Goal: Task Accomplishment & Management: Manage account settings

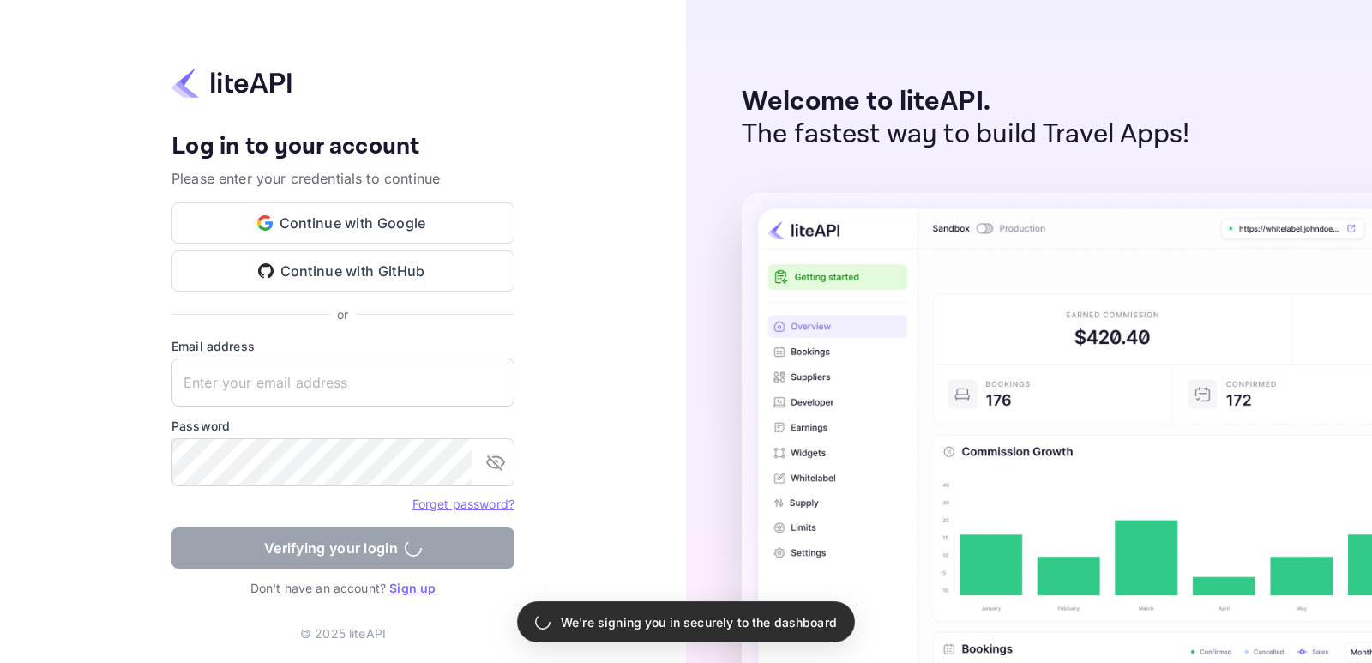
click at [578, 51] on div "Your account has been created successfully, a confirmation link has been sent t…" at bounding box center [343, 331] width 686 height 663
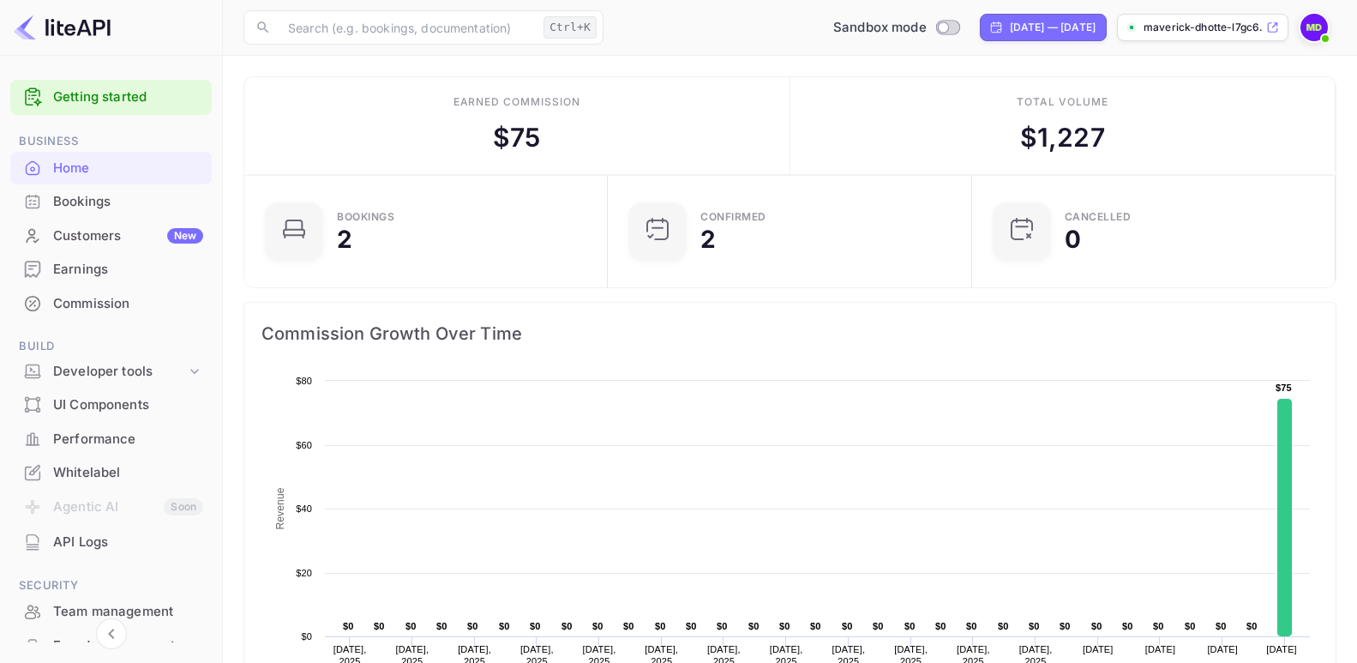
scroll to position [264, 340]
click at [120, 376] on div "Developer tools" at bounding box center [119, 372] width 133 height 20
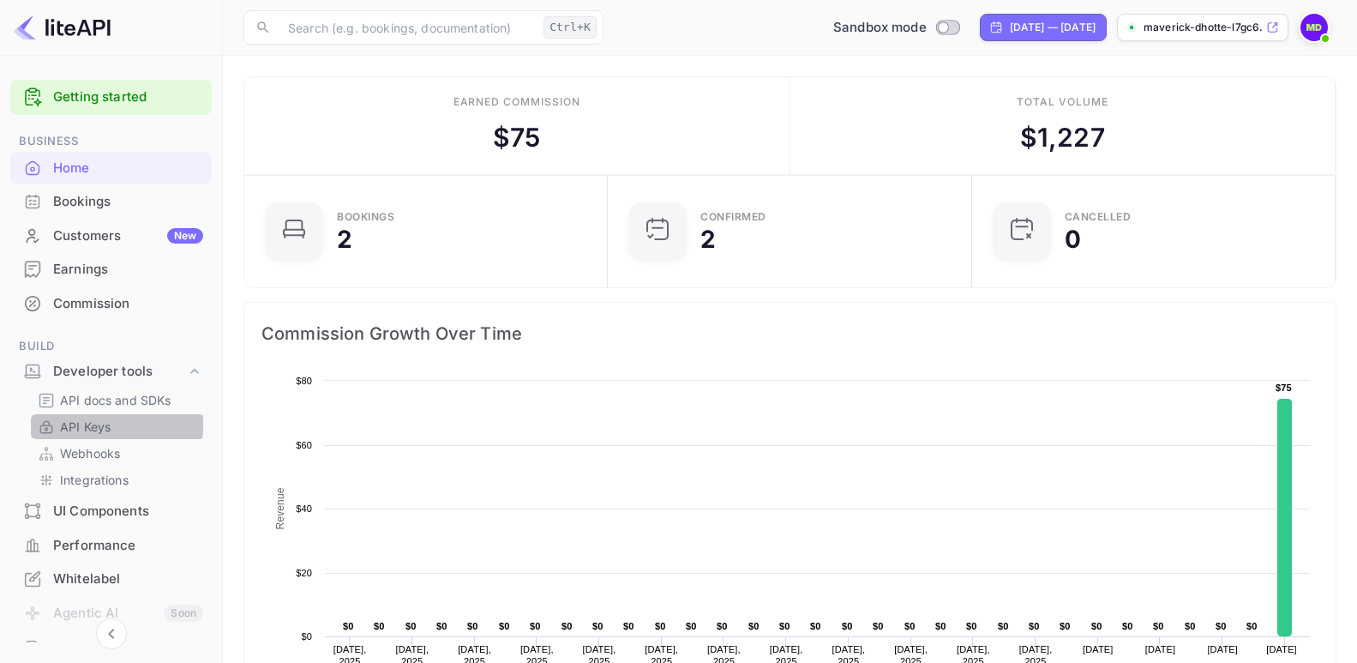
click at [68, 424] on p "API Keys" at bounding box center [85, 427] width 51 height 18
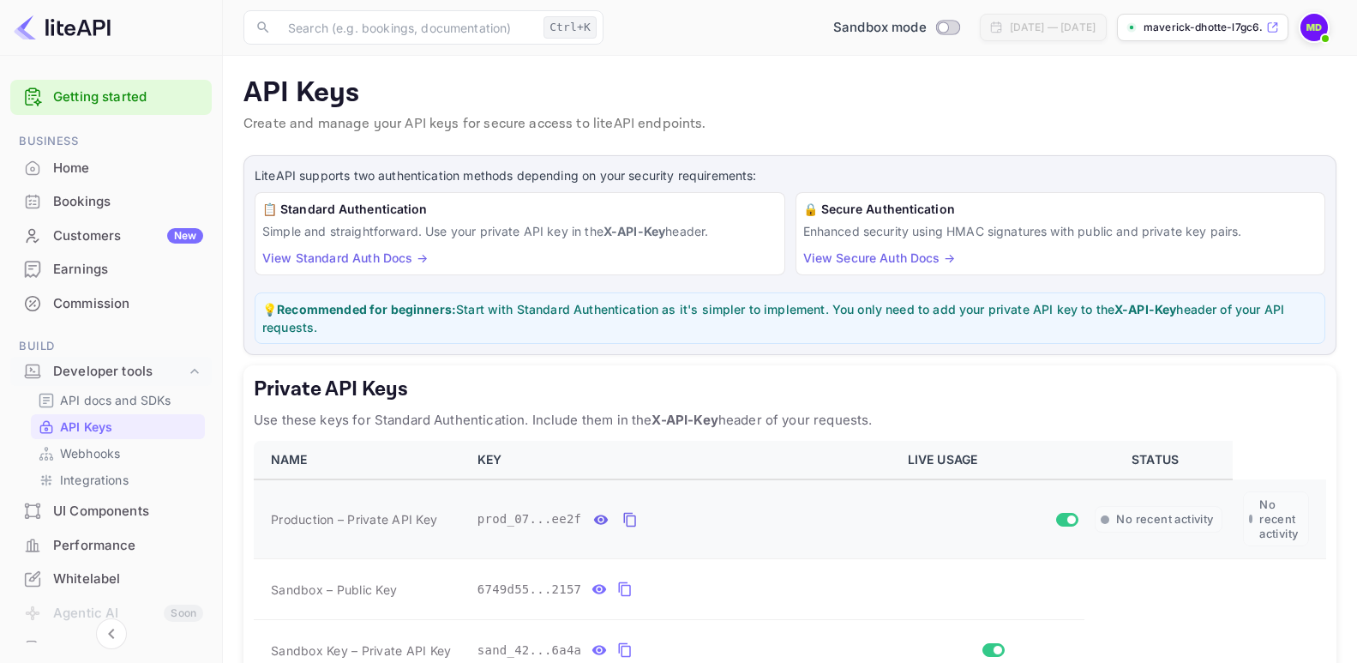
scroll to position [171, 0]
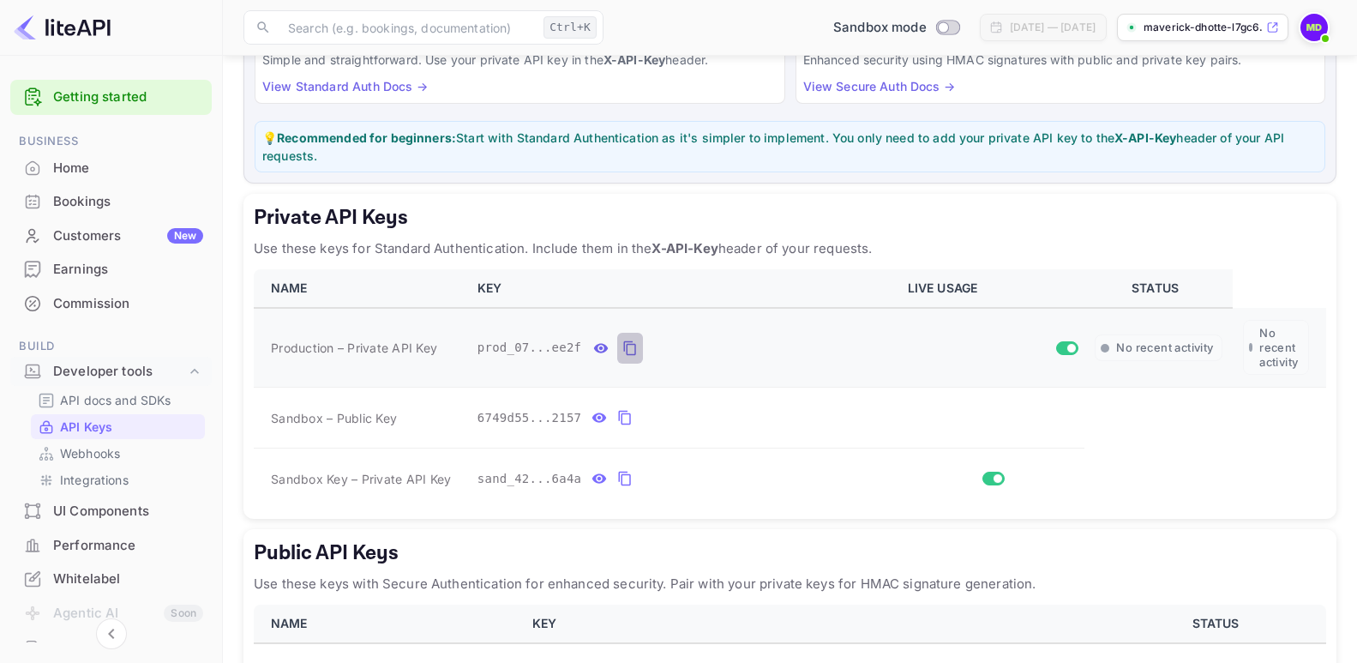
click at [624, 344] on icon "private api keys table" at bounding box center [630, 347] width 12 height 15
click at [926, 27] on input "Switch to Production mode" at bounding box center [943, 26] width 34 height 11
checkbox input "true"
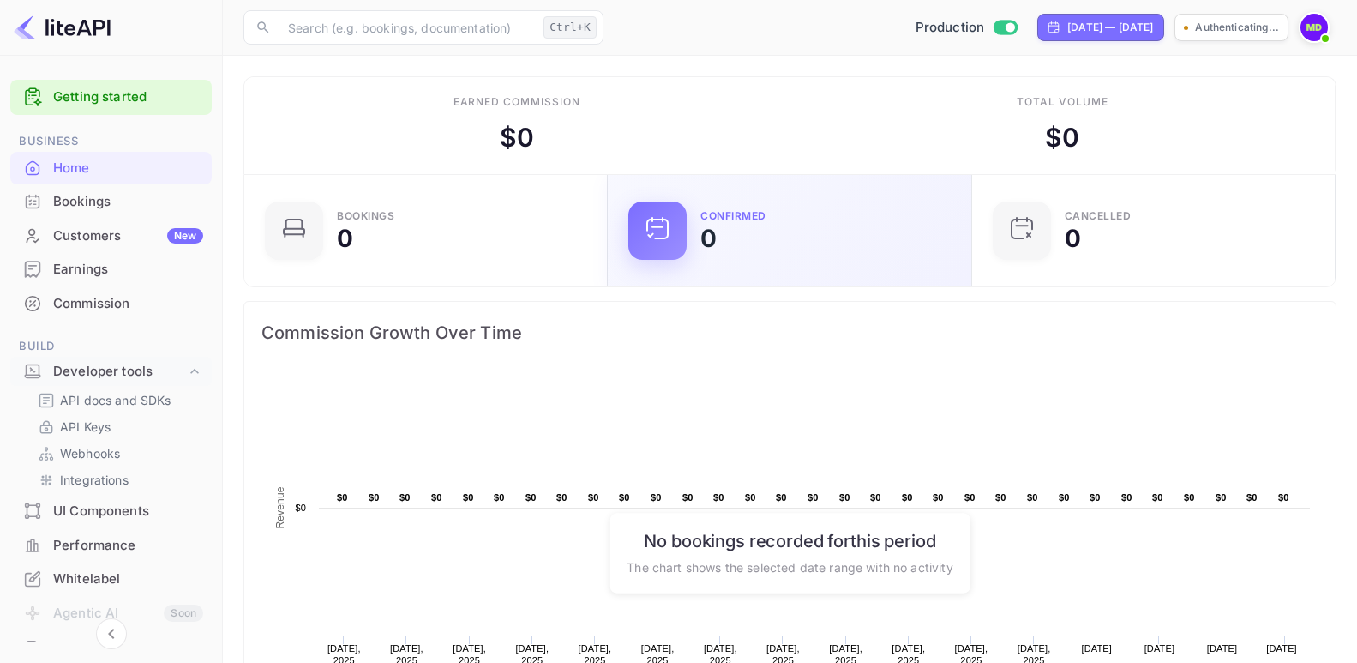
scroll to position [264, 340]
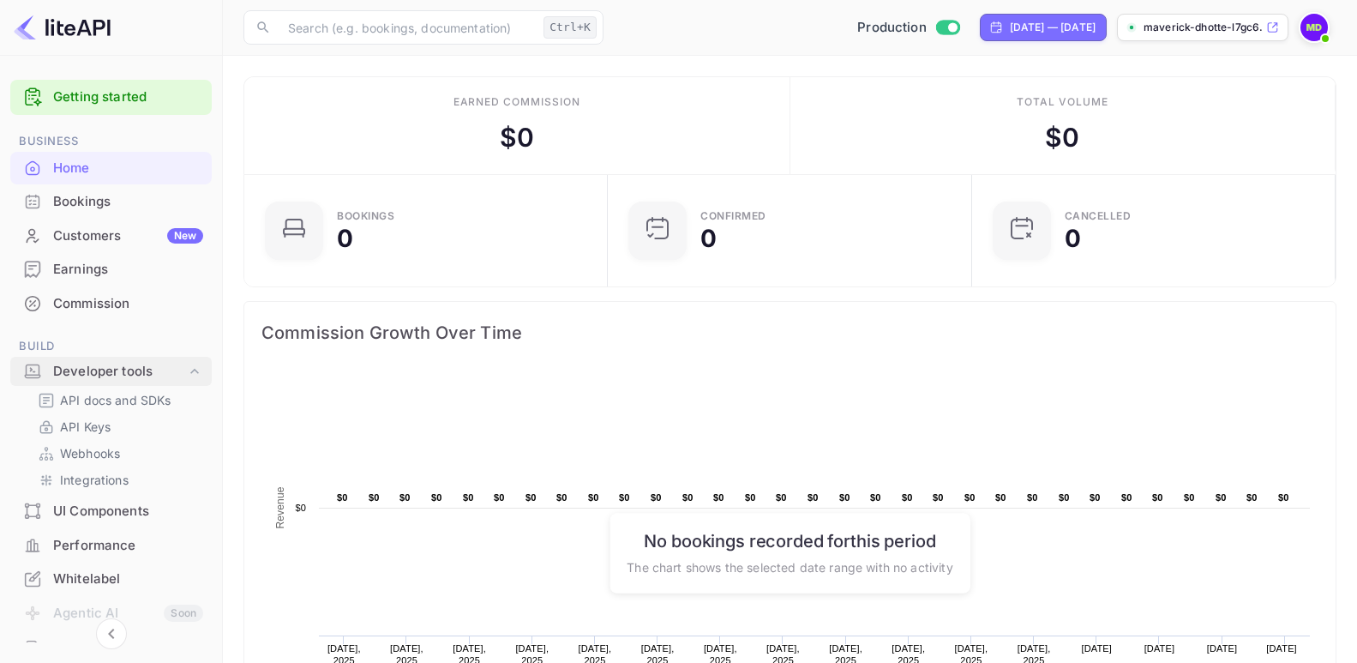
click at [89, 375] on div "Developer tools" at bounding box center [119, 372] width 133 height 20
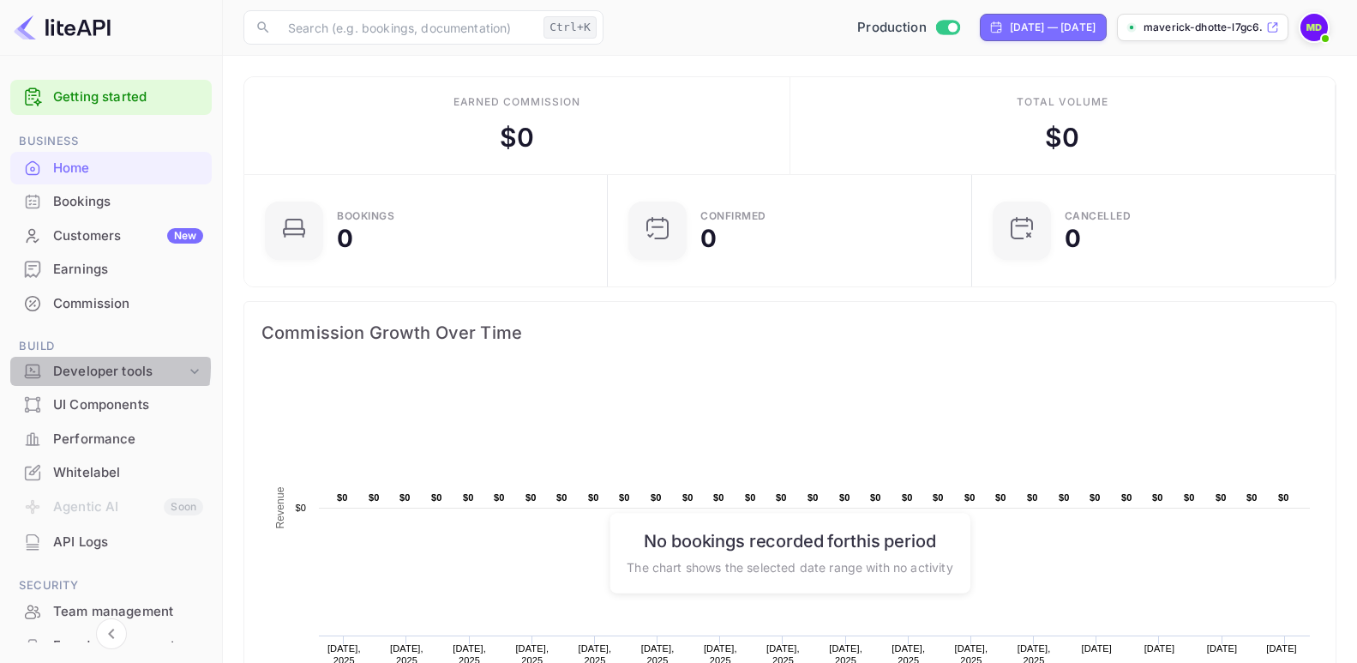
click at [92, 367] on div "Developer tools" at bounding box center [119, 372] width 133 height 20
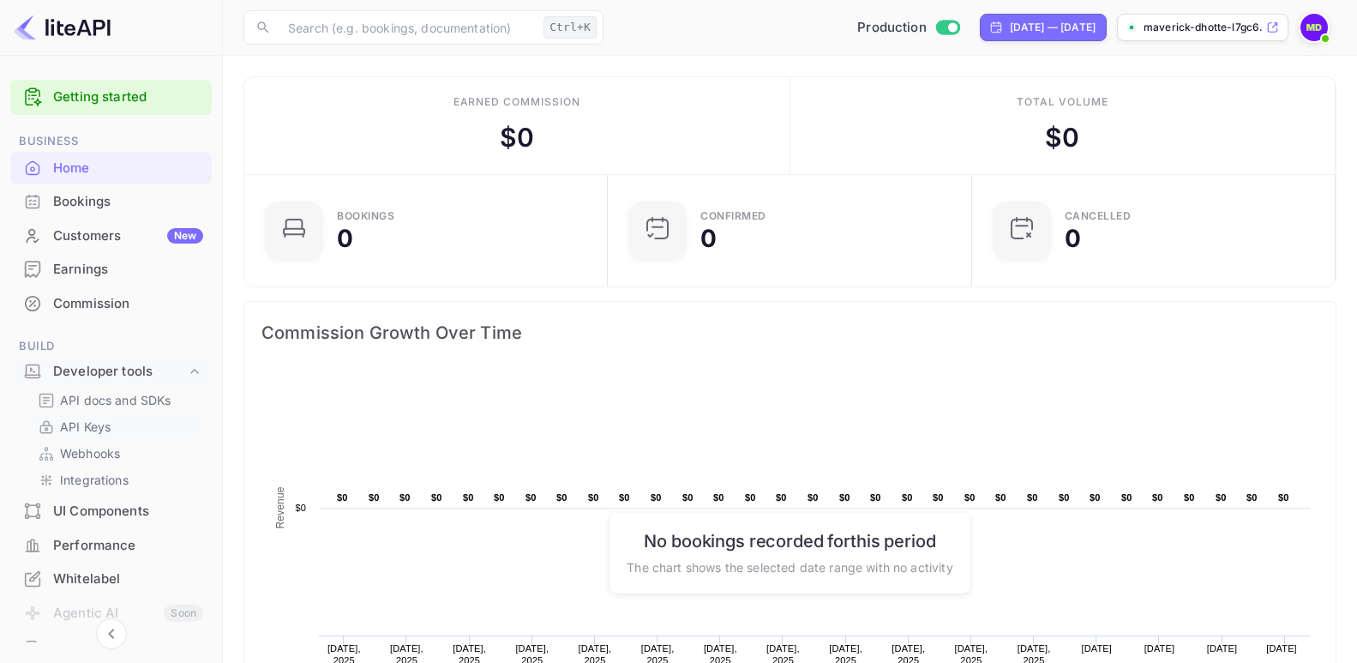
click at [82, 418] on p "API Keys" at bounding box center [85, 427] width 51 height 18
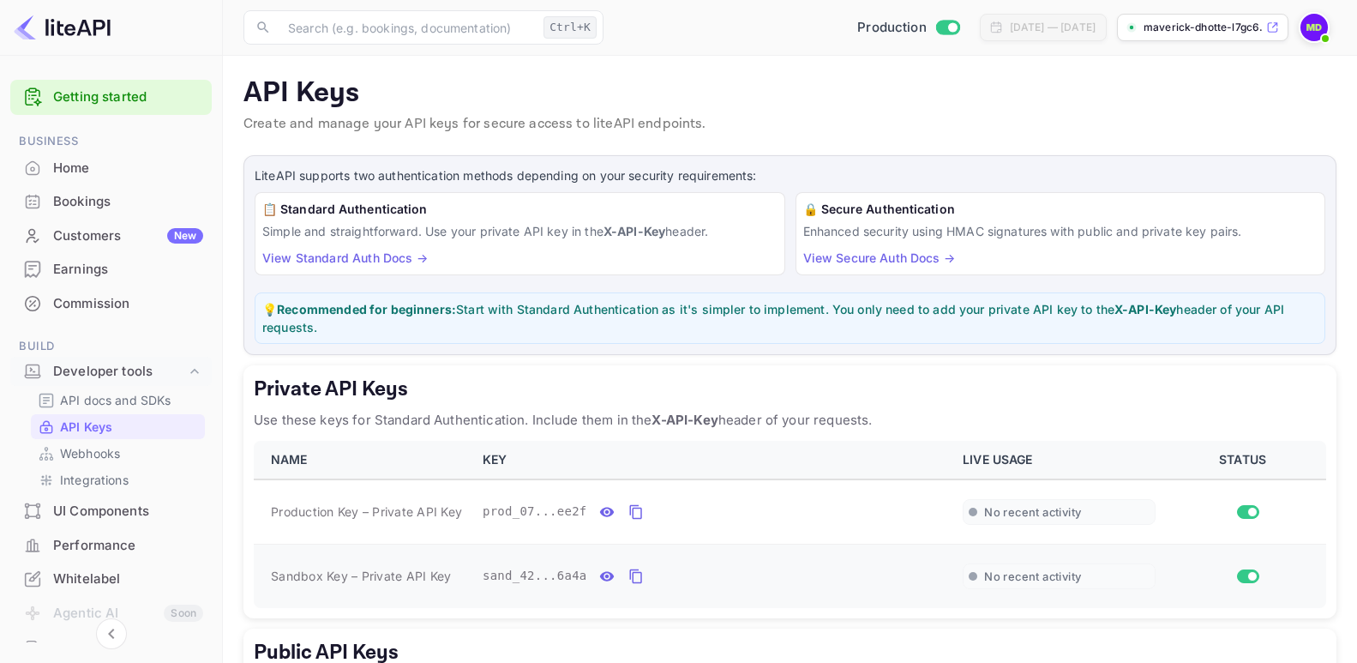
scroll to position [237, 0]
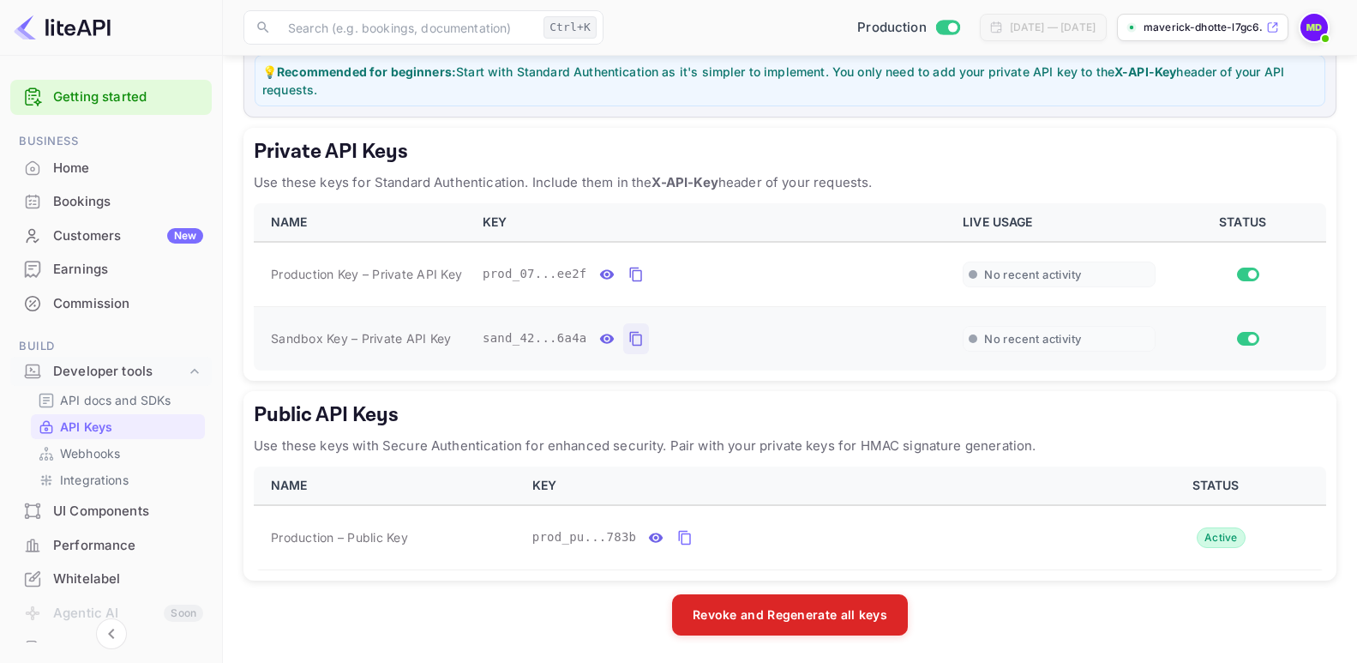
click at [629, 339] on icon "private api keys table" at bounding box center [635, 339] width 12 height 15
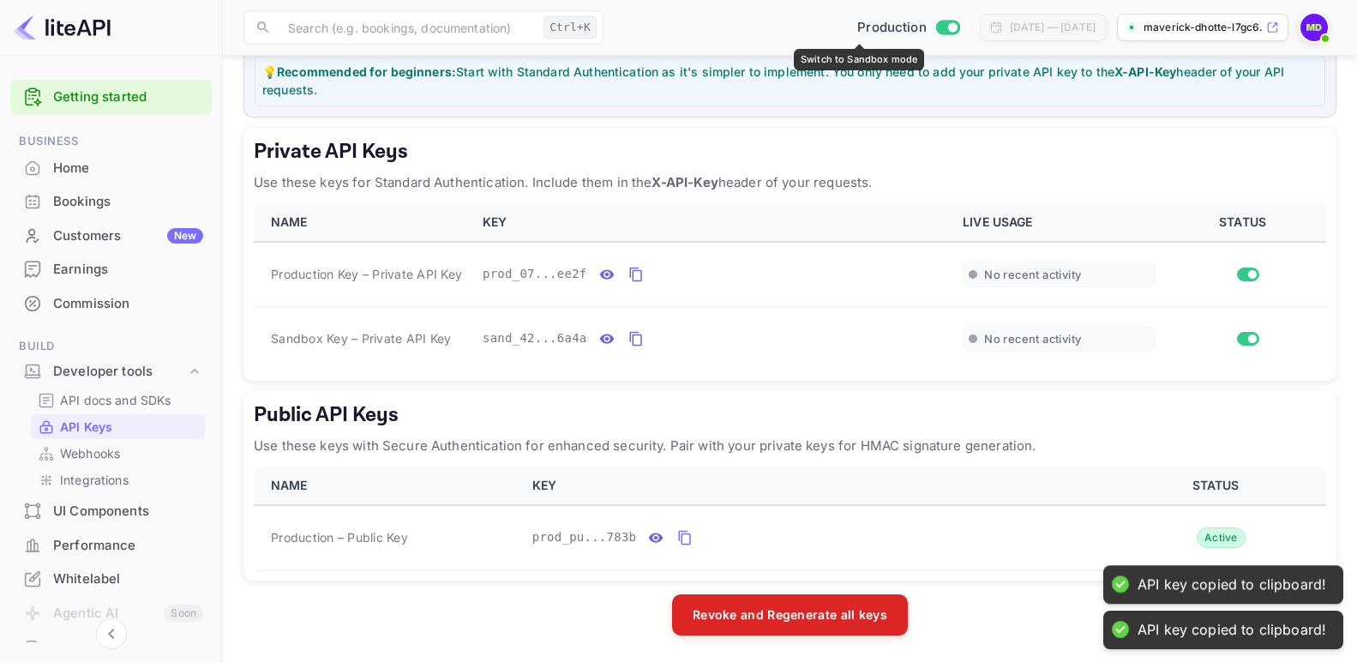
click at [935, 31] on input "Switch to Sandbox mode" at bounding box center [952, 26] width 34 height 11
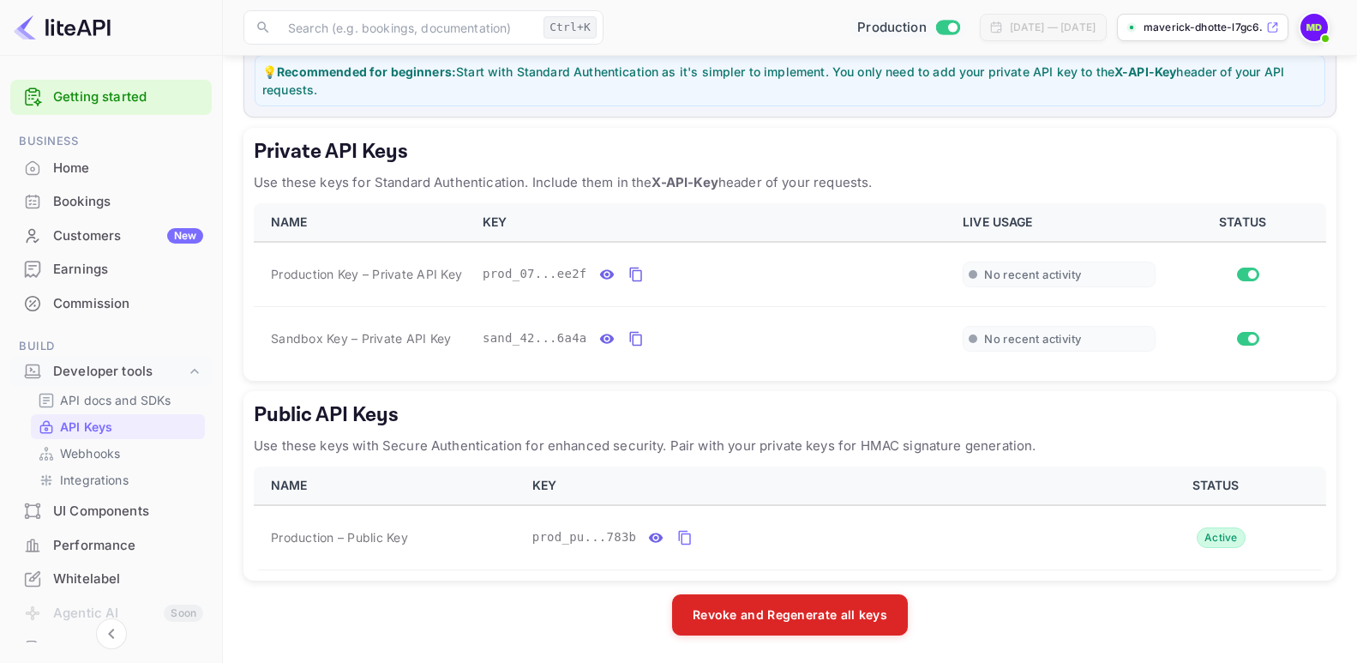
checkbox input "false"
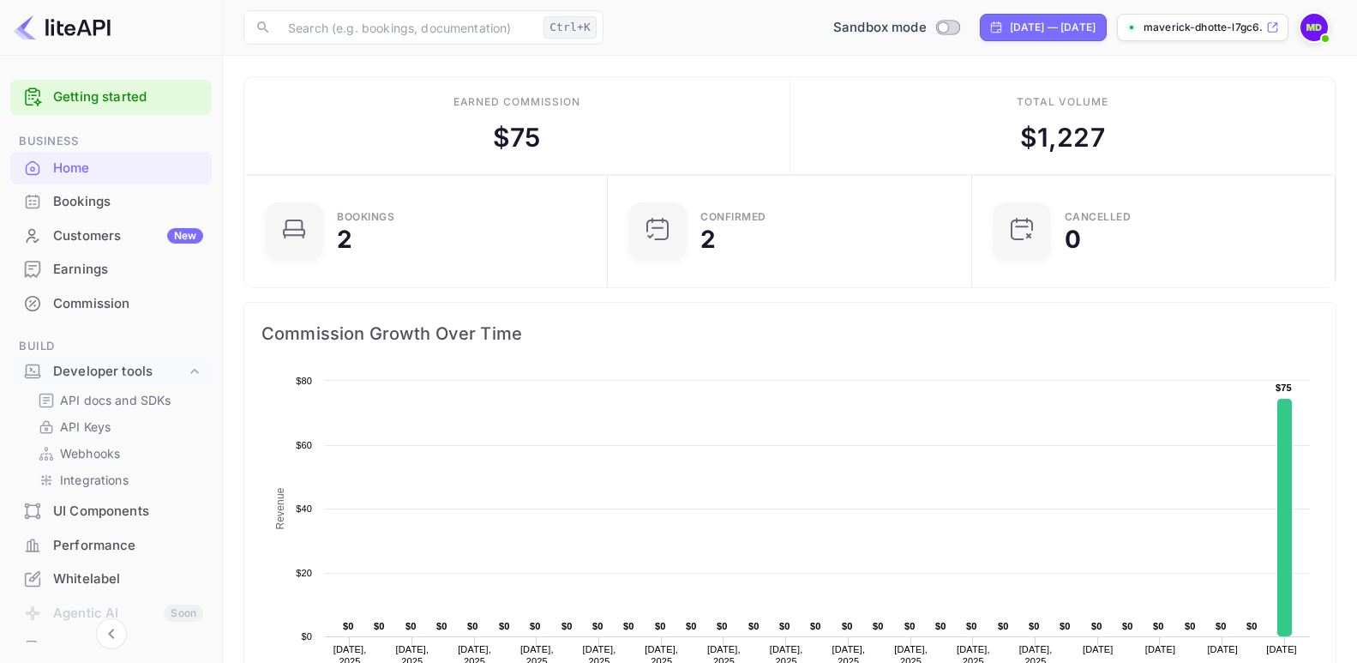
scroll to position [264, 340]
